Goal: Check status: Check status

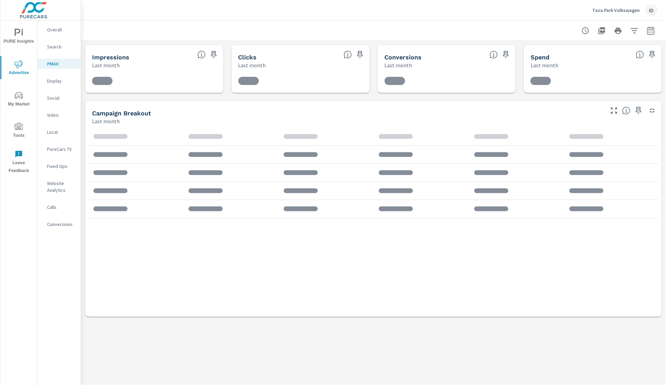
click at [58, 120] on nav "Overall Search PMAX Display Social Video Local PureCars TV Fixed Ops Website An…" at bounding box center [58, 129] width 43 height 218
click at [58, 116] on p "Video" at bounding box center [61, 114] width 28 height 7
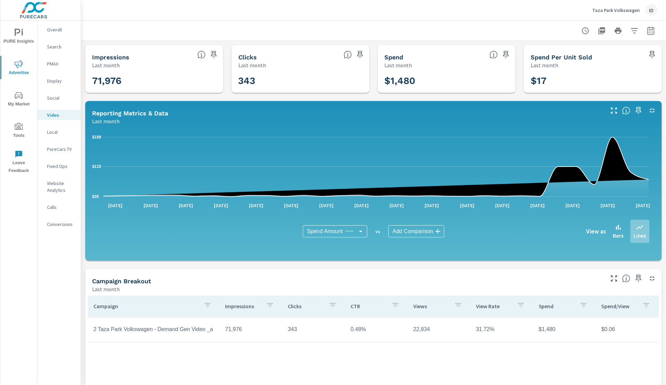
click at [647, 33] on icon "button" at bounding box center [651, 31] width 8 height 8
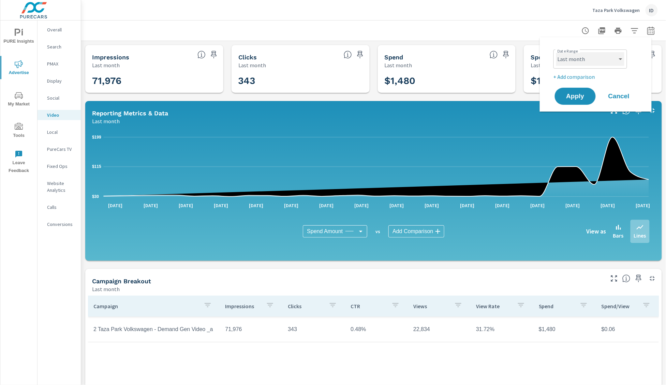
click at [614, 64] on select "Custom [DATE] Last week Last 7 days Last 14 days Last 30 days Last 45 days Last…" at bounding box center [590, 59] width 68 height 14
click at [556, 52] on select "Custom [DATE] Last week Last 7 days Last 14 days Last 30 days Last 45 days Last…" at bounding box center [590, 59] width 68 height 14
select select "Month to date"
click at [580, 102] on button "Apply" at bounding box center [575, 96] width 42 height 18
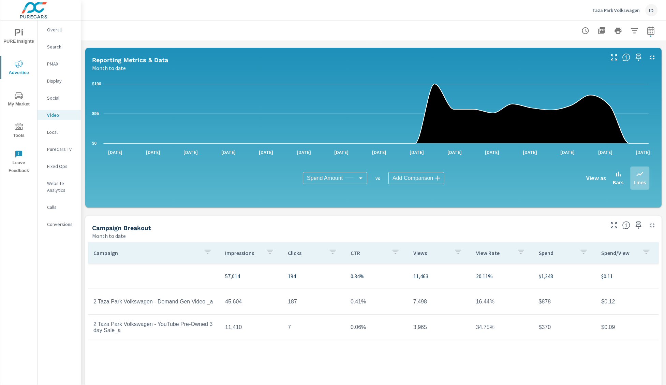
scroll to position [103, 0]
